Goal: Register for event/course

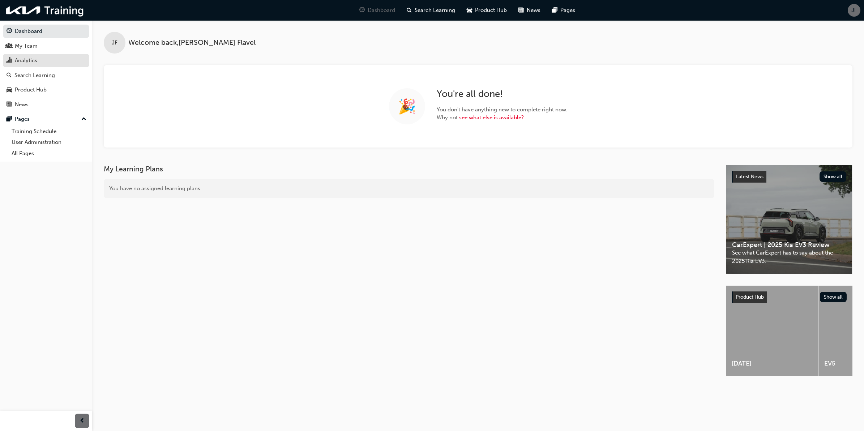
click at [55, 60] on div "Analytics" at bounding box center [46, 60] width 79 height 9
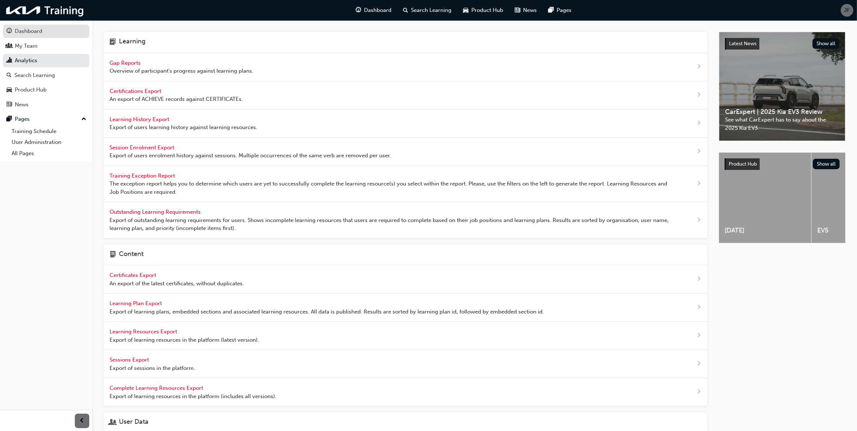
click at [30, 33] on div "Dashboard" at bounding box center [28, 31] width 27 height 8
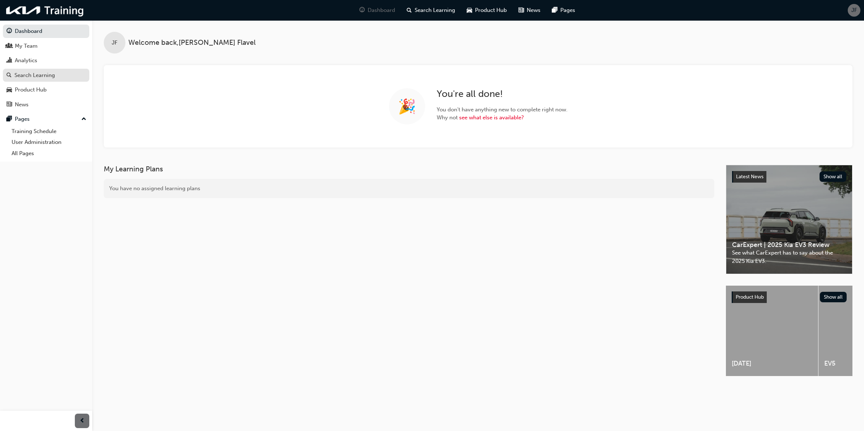
click at [35, 79] on div "Search Learning" at bounding box center [34, 75] width 40 height 8
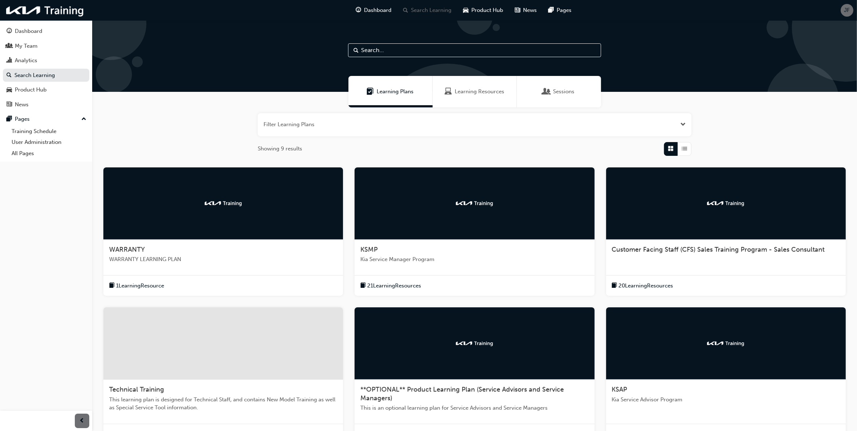
click at [187, 263] on div "WARRANTY WARRANTY LEARNING PLAN" at bounding box center [223, 257] width 240 height 35
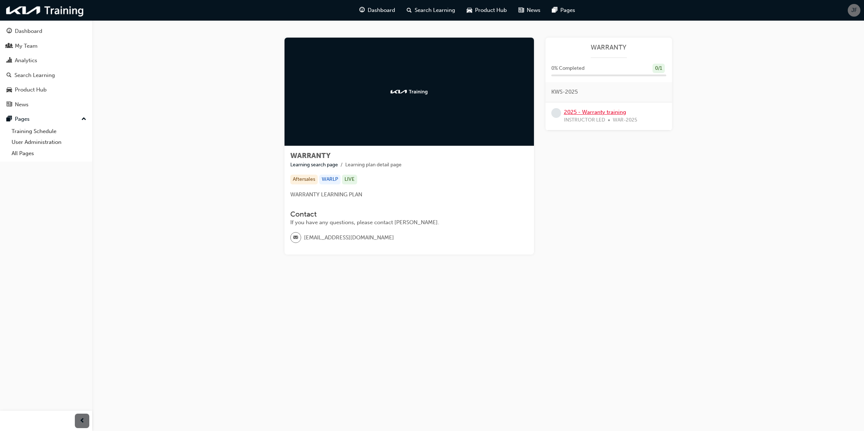
click at [575, 113] on link "2025 - Warranty training" at bounding box center [595, 112] width 62 height 7
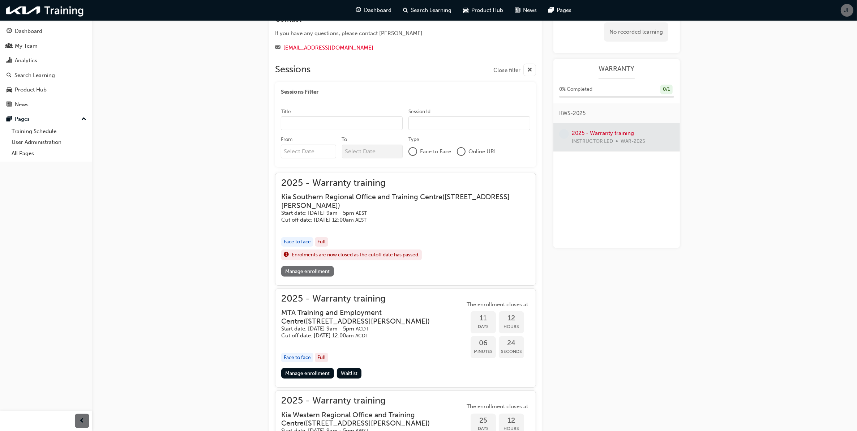
scroll to position [181, 0]
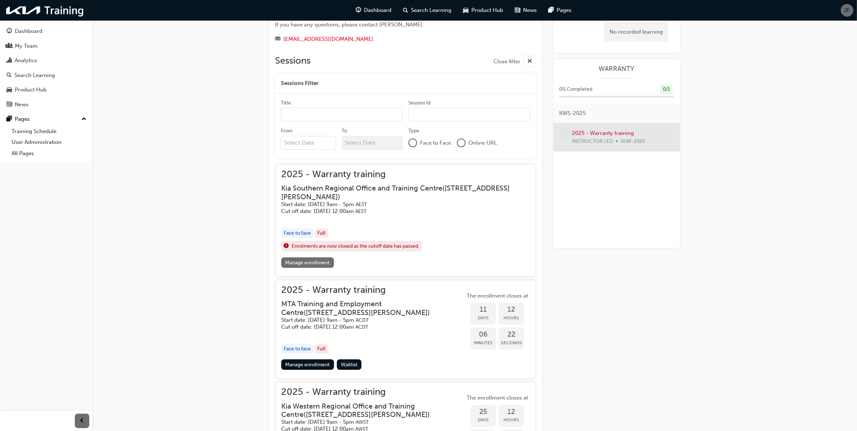
click at [324, 265] on link "Manage enrollment" at bounding box center [307, 262] width 53 height 10
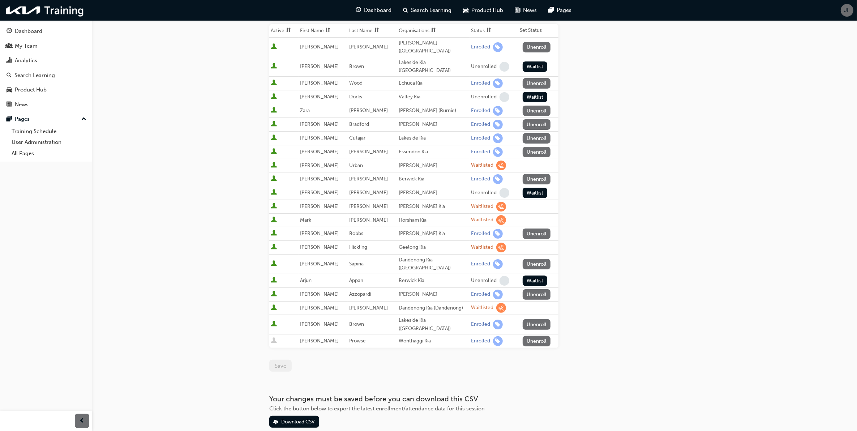
scroll to position [90, 0]
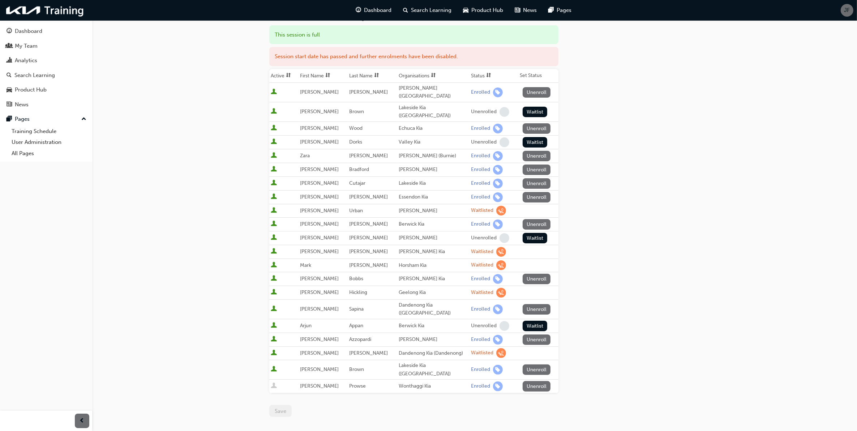
click at [205, 296] on div "Go to session detail page Manage enrollment for 2025 - Warranty training Start …" at bounding box center [428, 212] width 857 height 604
click at [644, 338] on div "Go to session detail page Manage enrollment for 2025 - Warranty training Start …" at bounding box center [474, 201] width 410 height 543
